Goal: Transaction & Acquisition: Purchase product/service

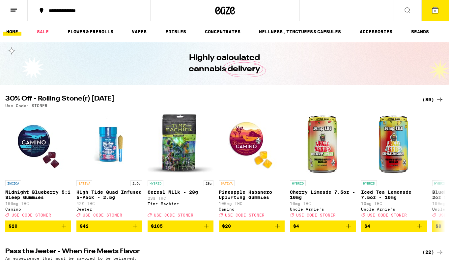
click at [435, 8] on icon at bounding box center [435, 10] width 6 height 6
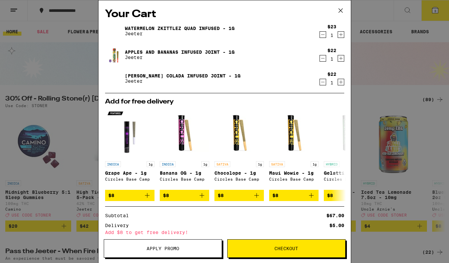
click at [339, 11] on icon at bounding box center [341, 11] width 10 height 10
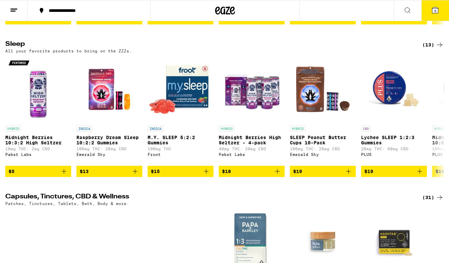
scroll to position [2218, 0]
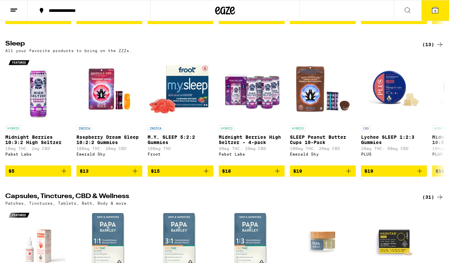
click at [437, 7] on icon at bounding box center [435, 10] width 8 height 8
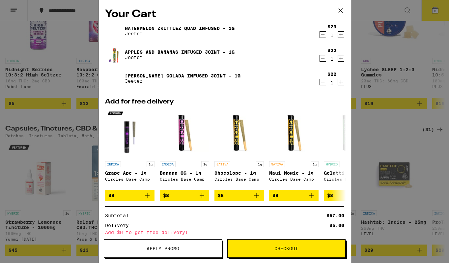
click at [285, 247] on span "Checkout" at bounding box center [286, 248] width 24 height 5
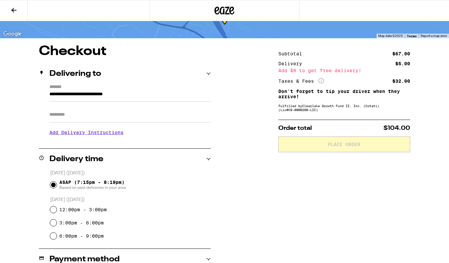
scroll to position [37, 0]
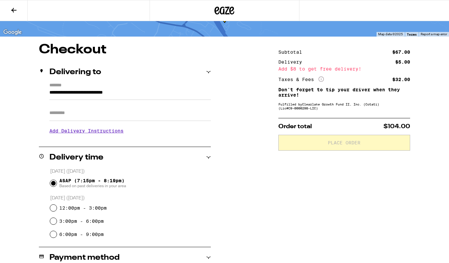
click at [74, 116] on input "Apt/Suite" at bounding box center [129, 113] width 161 height 16
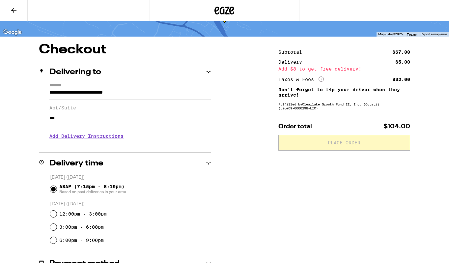
type input "***"
click at [77, 138] on h3 "Add Delivery Instructions" at bounding box center [129, 135] width 161 height 15
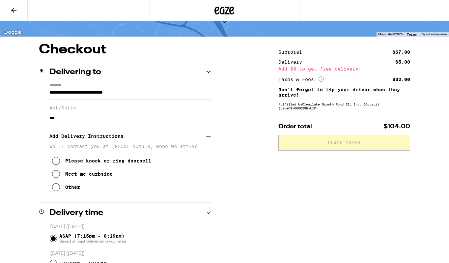
click at [129, 149] on p "We'll contact you at [PHONE_NUMBER] when we arrive" at bounding box center [129, 146] width 161 height 5
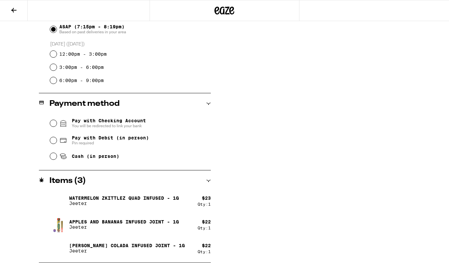
scroll to position [246, 0]
click at [54, 156] on input "Cash (in person)" at bounding box center [53, 156] width 7 height 7
radio input "true"
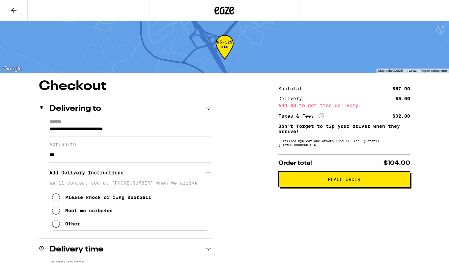
scroll to position [0, 0]
click at [351, 180] on span "Place Order" at bounding box center [344, 179] width 33 height 5
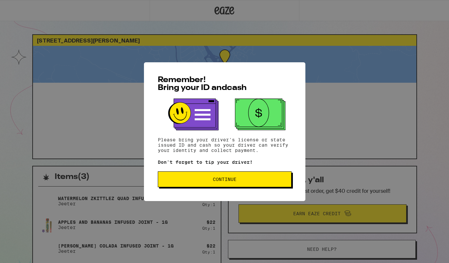
click at [227, 177] on button "Continue" at bounding box center [225, 179] width 134 height 16
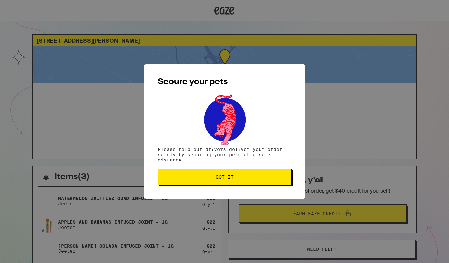
click at [227, 177] on span "Got it" at bounding box center [225, 177] width 18 height 5
